Goal: Task Accomplishment & Management: Use online tool/utility

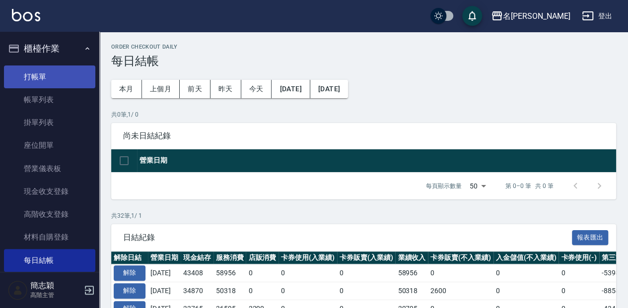
click at [51, 78] on link "打帳單" at bounding box center [49, 77] width 91 height 23
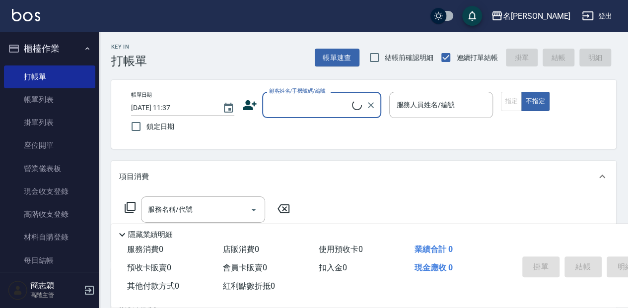
click at [298, 99] on input "顧客姓名/手機號碼/編號" at bounding box center [309, 104] width 85 height 17
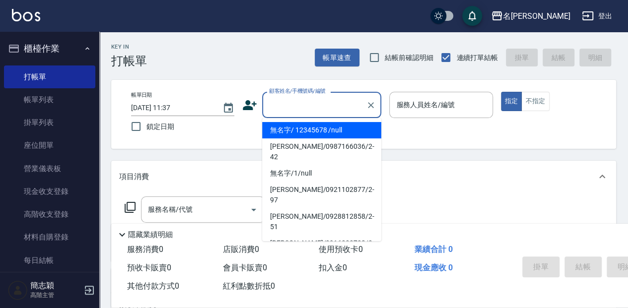
type input "ㄇ"
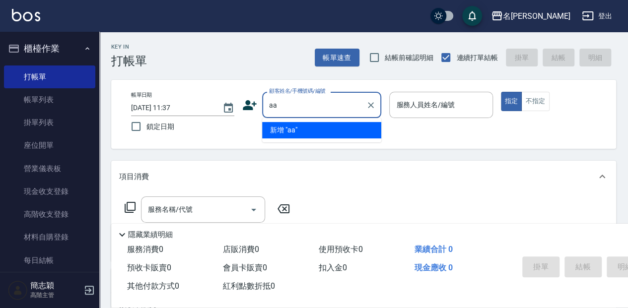
type input "aa"
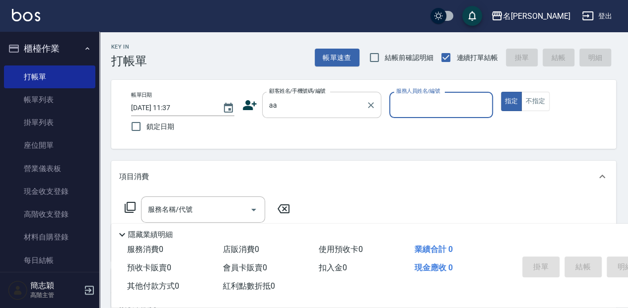
type input "8"
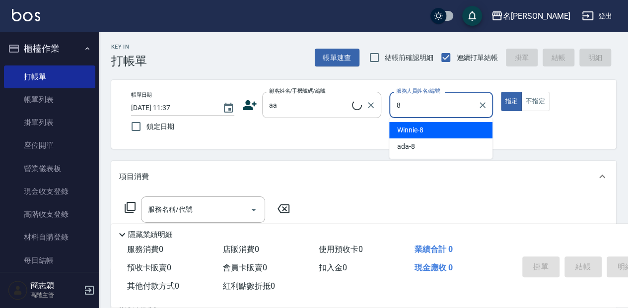
type input "無名字/aa/null"
type input "Winnie-8"
type button "true"
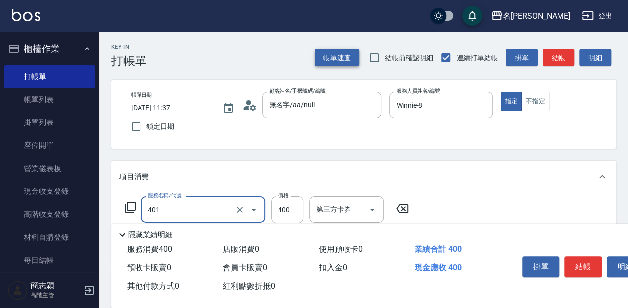
type input "剪髮(400)(401)"
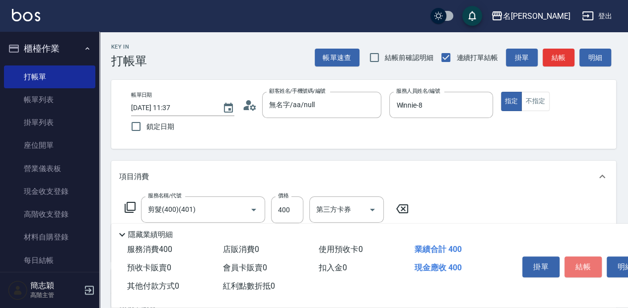
click at [575, 258] on button "結帳" at bounding box center [582, 267] width 37 height 21
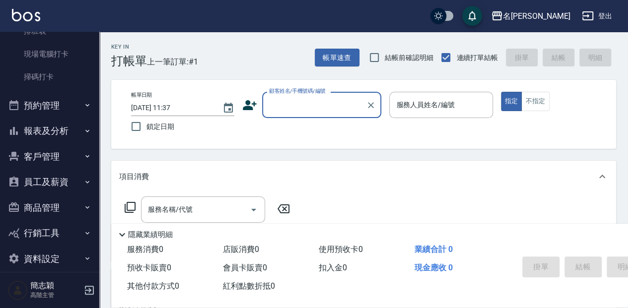
scroll to position [263, 0]
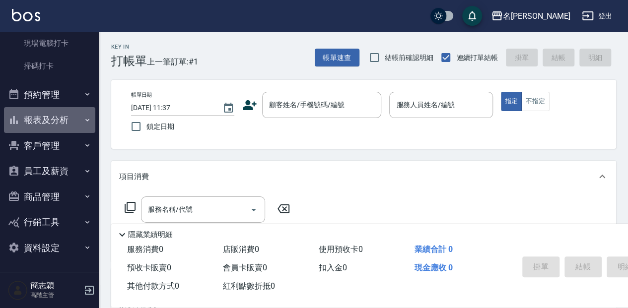
click at [65, 116] on button "報表及分析" at bounding box center [49, 120] width 91 height 26
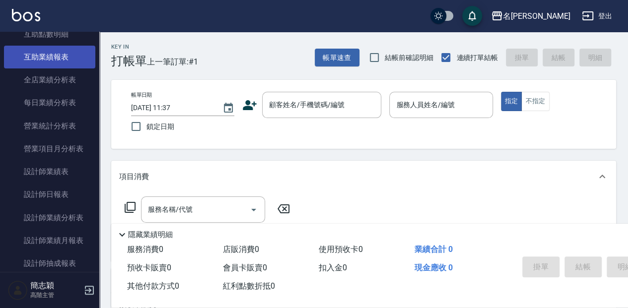
scroll to position [561, 0]
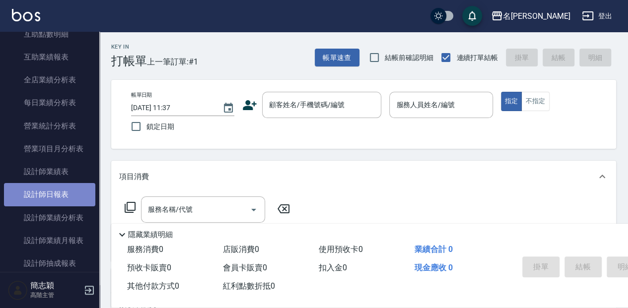
click at [73, 190] on link "設計師日報表" at bounding box center [49, 194] width 91 height 23
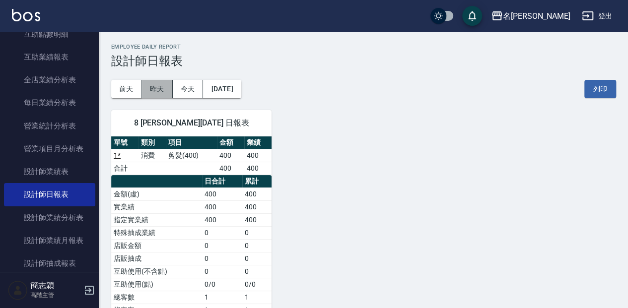
click at [164, 89] on button "昨天" at bounding box center [157, 89] width 31 height 18
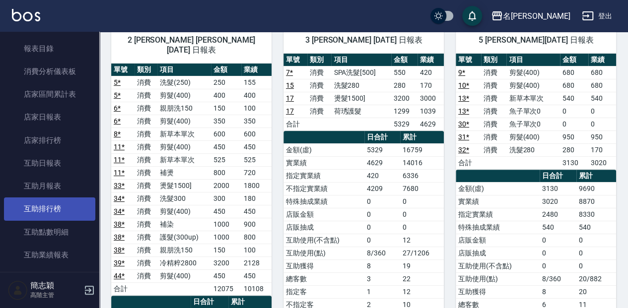
scroll to position [362, 0]
